Goal: Browse casually: Explore the website without a specific task or goal

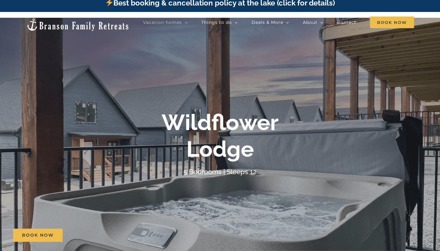
scroll to position [11, 0]
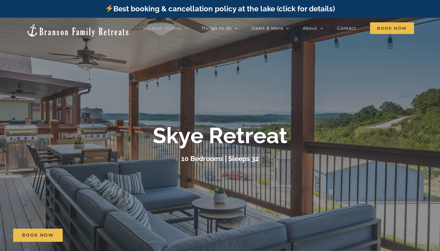
click at [226, 116] on div at bounding box center [220, 143] width 440 height 251
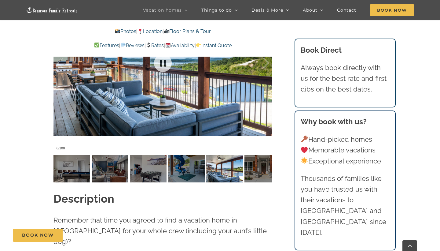
scroll to position [529, 0]
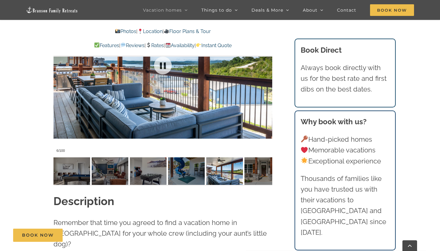
click at [150, 78] on div at bounding box center [162, 66] width 219 height 180
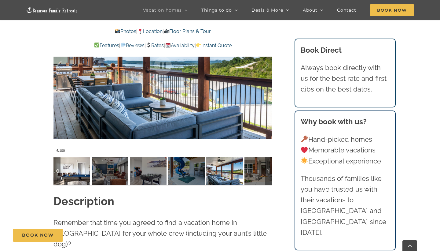
click at [84, 160] on img at bounding box center [71, 171] width 37 height 28
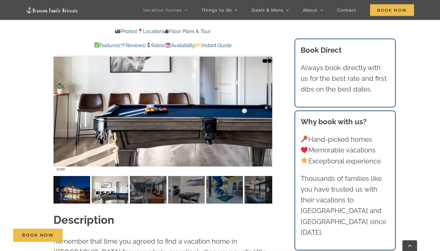
scroll to position [463, 0]
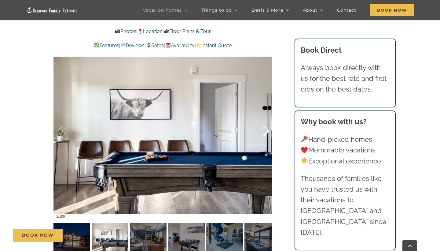
click at [267, 130] on div at bounding box center [259, 131] width 19 height 38
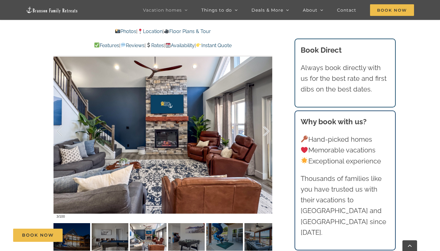
click at [267, 130] on div at bounding box center [259, 131] width 19 height 38
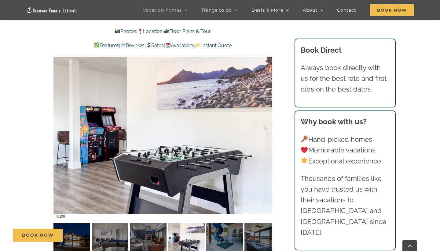
click at [267, 130] on div at bounding box center [259, 131] width 19 height 38
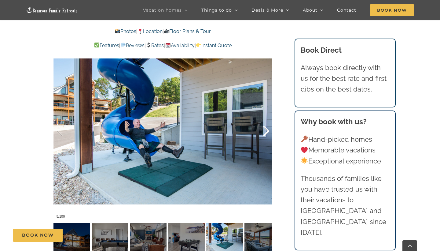
click at [267, 130] on div at bounding box center [259, 131] width 19 height 38
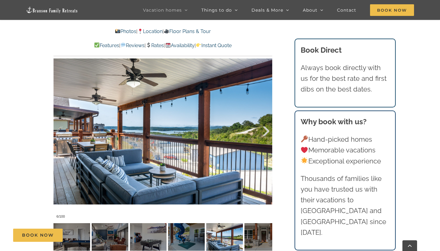
click at [267, 130] on div at bounding box center [259, 131] width 19 height 38
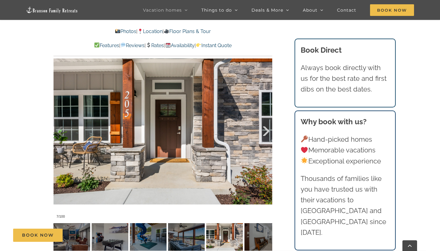
click at [267, 130] on div at bounding box center [259, 131] width 19 height 38
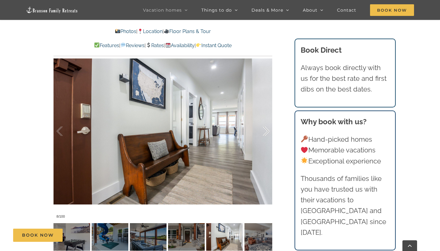
click at [267, 130] on div at bounding box center [259, 131] width 19 height 38
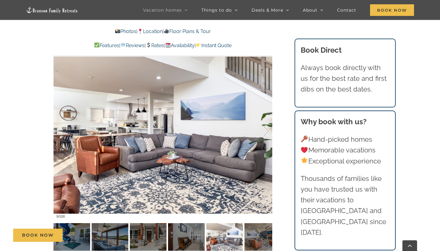
click at [267, 130] on div at bounding box center [259, 131] width 19 height 38
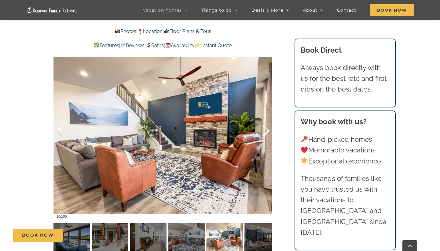
click at [267, 130] on div at bounding box center [259, 131] width 19 height 38
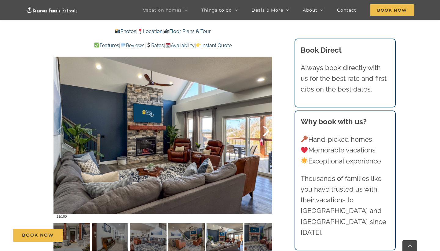
click at [267, 130] on div at bounding box center [259, 131] width 19 height 38
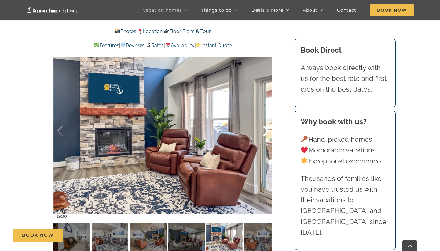
click at [267, 130] on div at bounding box center [259, 131] width 19 height 38
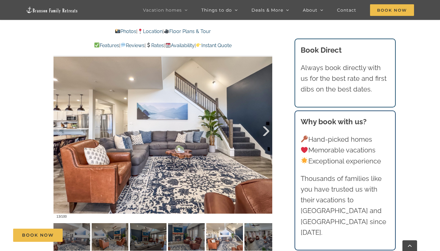
click at [268, 131] on div at bounding box center [259, 131] width 19 height 38
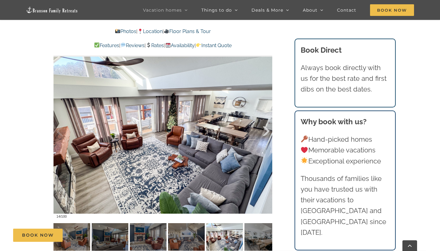
click at [268, 131] on div at bounding box center [259, 131] width 19 height 38
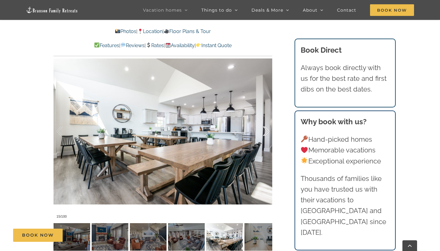
click at [268, 131] on div at bounding box center [259, 131] width 19 height 38
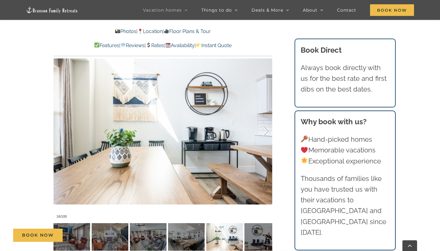
click at [268, 131] on div at bounding box center [259, 131] width 19 height 38
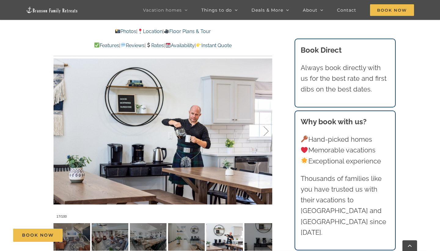
click at [268, 131] on div at bounding box center [259, 131] width 19 height 38
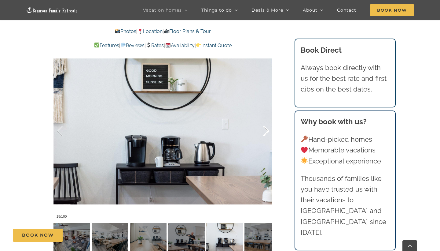
click at [268, 131] on div at bounding box center [259, 131] width 19 height 38
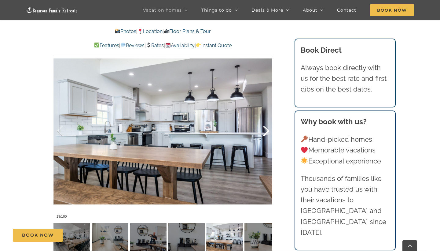
click at [268, 131] on div at bounding box center [259, 131] width 19 height 38
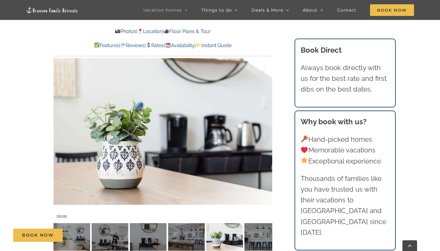
click at [268, 131] on div at bounding box center [259, 131] width 19 height 38
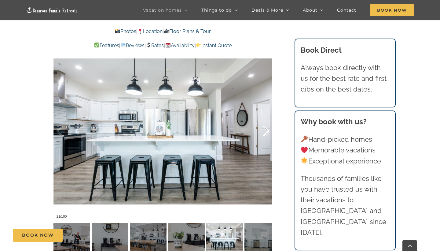
click at [268, 131] on div at bounding box center [259, 131] width 19 height 38
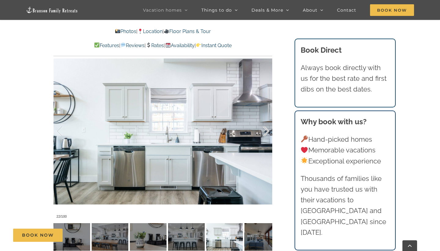
click at [268, 132] on div at bounding box center [259, 131] width 19 height 38
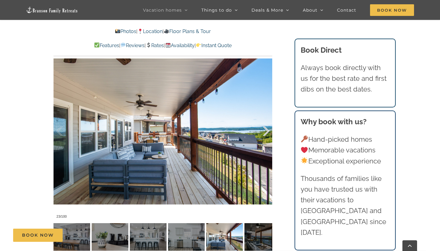
click at [268, 132] on div at bounding box center [259, 131] width 19 height 38
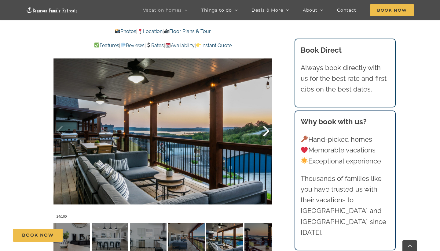
click at [268, 132] on div at bounding box center [259, 131] width 19 height 38
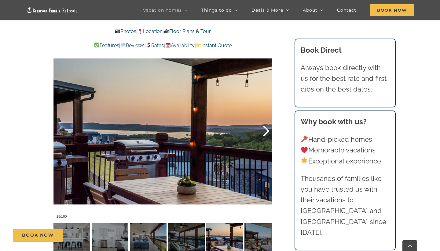
click at [268, 132] on div at bounding box center [259, 131] width 19 height 38
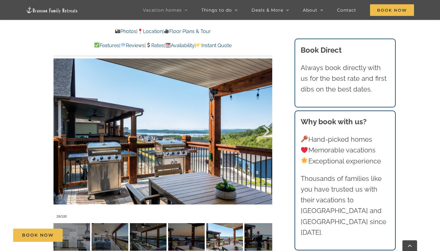
click at [269, 132] on div at bounding box center [259, 131] width 19 height 38
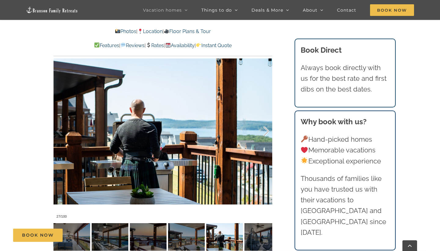
click at [268, 131] on div at bounding box center [259, 131] width 19 height 38
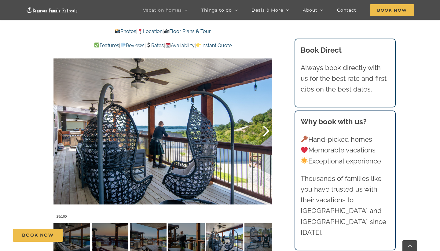
click at [268, 131] on div at bounding box center [259, 131] width 19 height 38
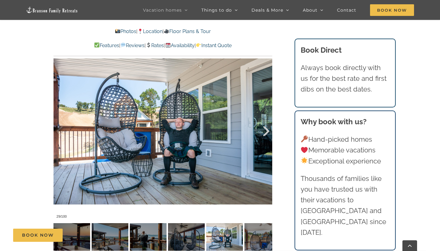
click at [268, 131] on div at bounding box center [259, 131] width 19 height 38
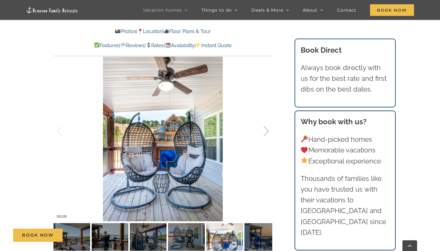
click at [268, 131] on div at bounding box center [259, 131] width 19 height 38
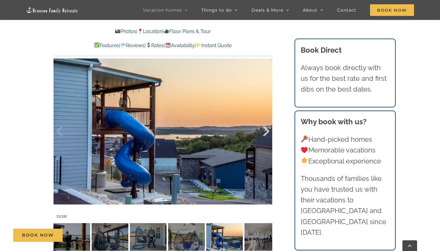
click at [268, 131] on div at bounding box center [259, 131] width 19 height 38
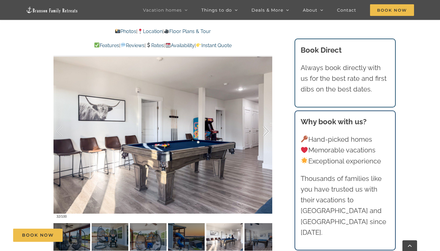
click at [268, 131] on div at bounding box center [259, 131] width 19 height 38
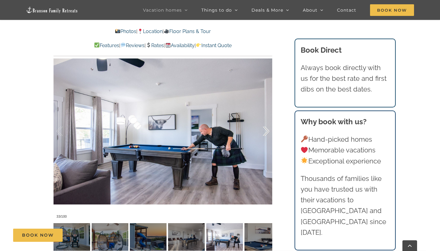
click at [268, 131] on div at bounding box center [259, 131] width 19 height 38
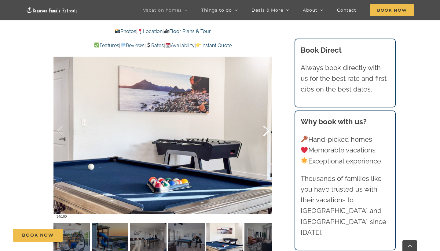
click at [268, 131] on div at bounding box center [259, 131] width 19 height 38
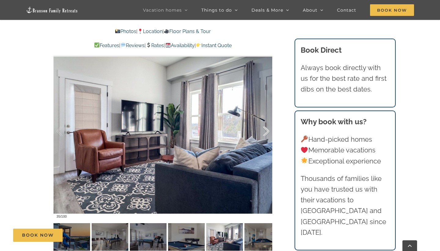
click at [268, 131] on div at bounding box center [259, 131] width 19 height 38
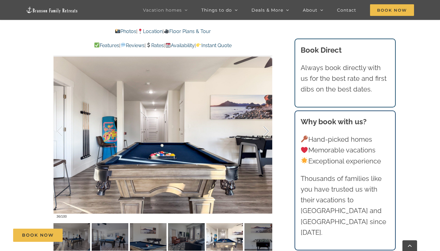
click at [268, 131] on div at bounding box center [259, 131] width 19 height 38
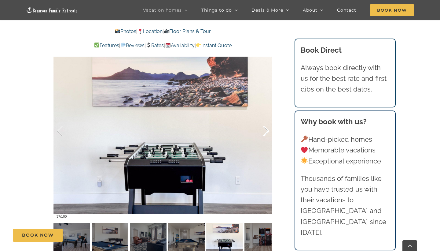
click at [268, 131] on div at bounding box center [259, 131] width 19 height 38
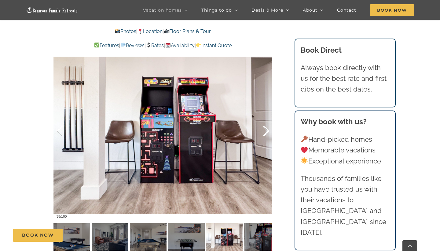
click at [268, 131] on div at bounding box center [259, 131] width 19 height 38
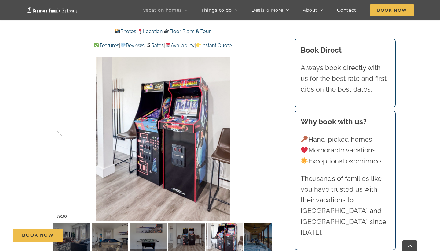
click at [268, 131] on div at bounding box center [259, 131] width 19 height 38
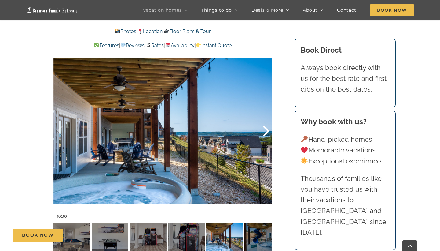
click at [268, 131] on div at bounding box center [259, 131] width 19 height 38
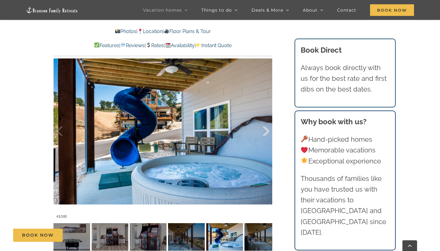
click at [268, 131] on div at bounding box center [259, 131] width 19 height 38
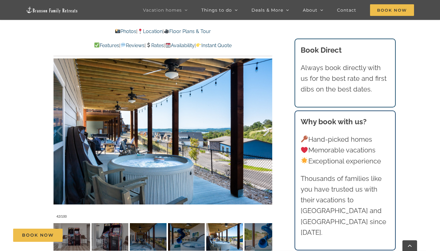
click at [268, 131] on div at bounding box center [259, 131] width 19 height 38
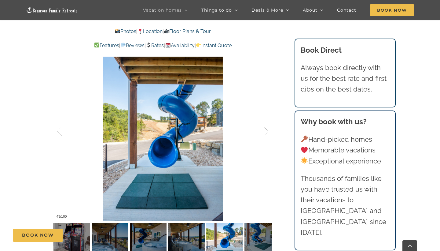
click at [268, 131] on div at bounding box center [259, 131] width 19 height 38
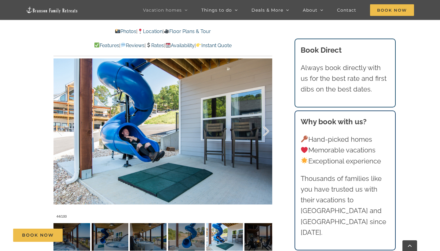
click at [268, 131] on div at bounding box center [259, 131] width 19 height 38
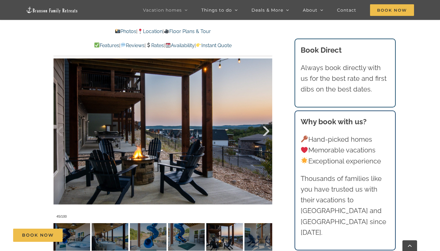
click at [268, 131] on div at bounding box center [259, 131] width 19 height 38
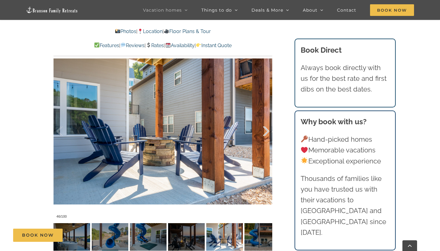
click at [268, 132] on div at bounding box center [259, 131] width 19 height 38
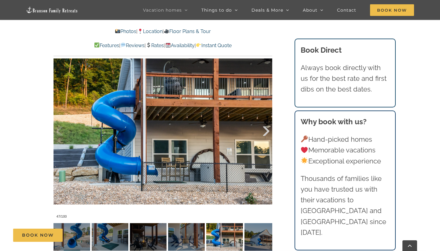
click at [268, 132] on div at bounding box center [259, 131] width 19 height 38
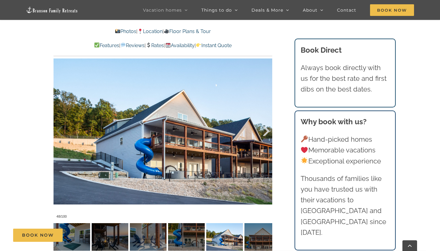
click at [268, 132] on div at bounding box center [259, 131] width 19 height 38
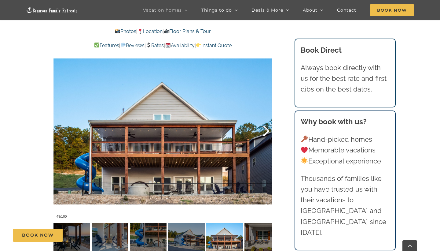
click at [268, 132] on div at bounding box center [259, 131] width 19 height 38
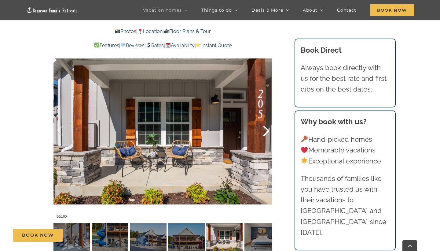
click at [268, 133] on div at bounding box center [259, 131] width 19 height 38
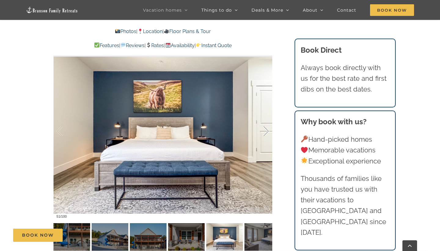
click at [268, 133] on div at bounding box center [259, 131] width 19 height 38
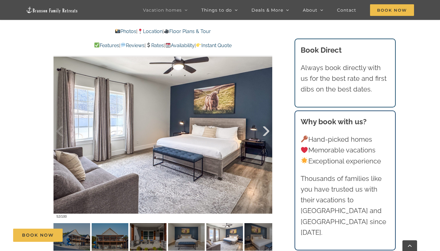
click at [268, 133] on div at bounding box center [259, 131] width 19 height 38
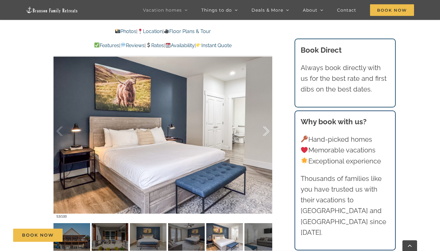
click at [268, 133] on div at bounding box center [259, 131] width 19 height 38
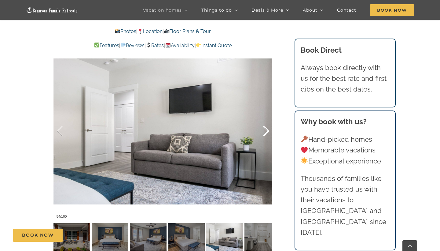
click at [268, 133] on div at bounding box center [259, 131] width 19 height 38
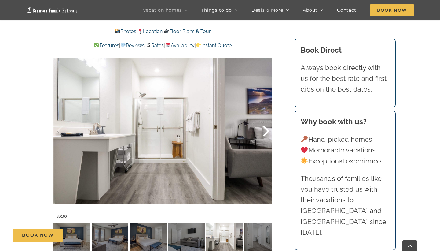
click at [268, 133] on div at bounding box center [259, 131] width 19 height 38
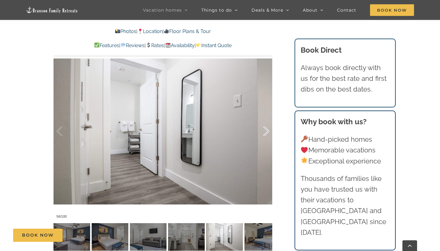
click at [268, 133] on div at bounding box center [259, 131] width 19 height 38
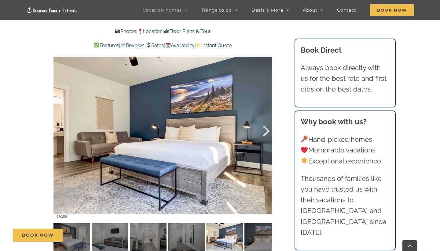
click at [268, 133] on div at bounding box center [259, 131] width 19 height 38
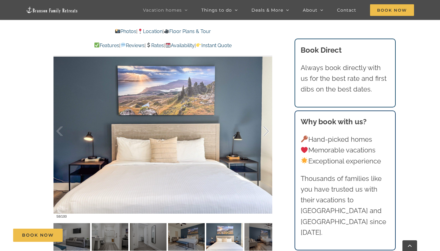
click at [268, 133] on div at bounding box center [259, 131] width 19 height 38
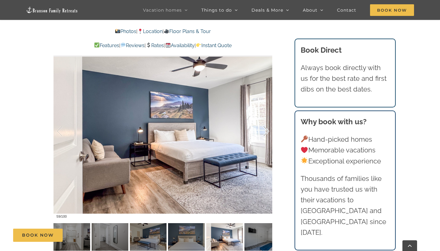
click at [268, 133] on div at bounding box center [259, 131] width 19 height 38
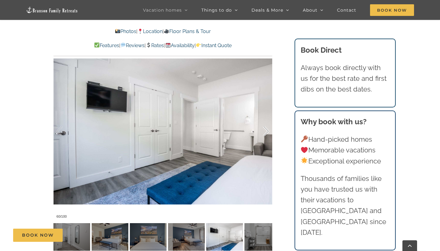
click at [268, 133] on div at bounding box center [259, 131] width 19 height 38
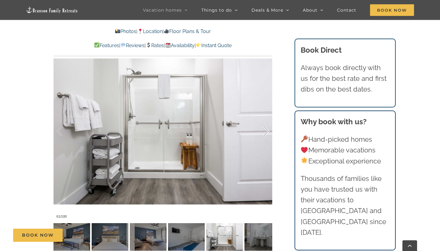
click at [268, 133] on div at bounding box center [259, 131] width 19 height 38
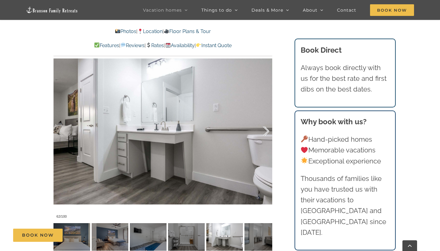
click at [268, 133] on div at bounding box center [259, 131] width 19 height 38
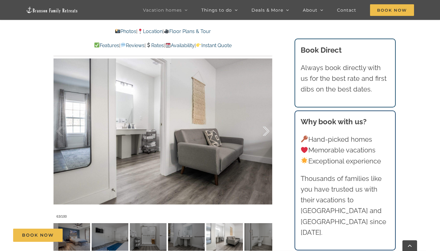
click at [268, 133] on div at bounding box center [259, 131] width 19 height 38
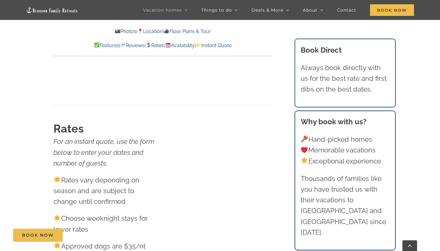
scroll to position [3835, 0]
